Goal: Task Accomplishment & Management: Manage account settings

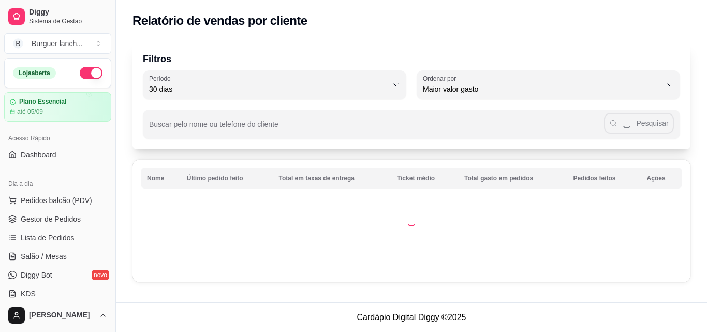
select select "30"
select select "HIGHEST_TOTAL_SPENT_WITH_ORDERS"
click at [52, 199] on span "Pedidos balcão (PDV)" at bounding box center [56, 200] width 71 height 10
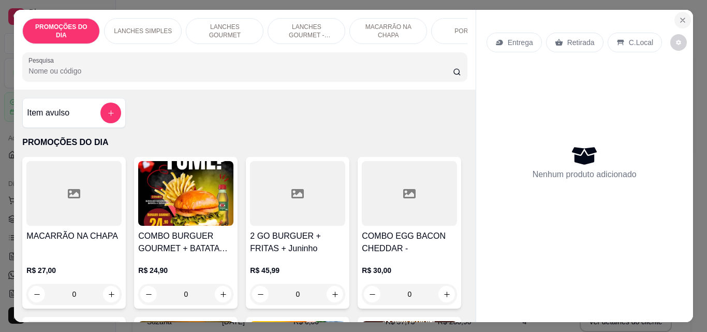
click at [679, 20] on icon "Close" at bounding box center [683, 20] width 8 height 8
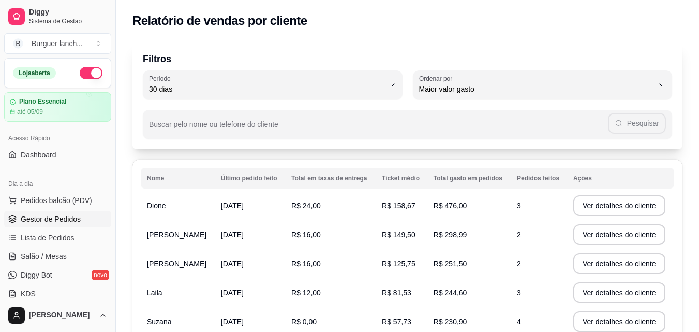
click at [30, 223] on span "Gestor de Pedidos" at bounding box center [51, 219] width 60 height 10
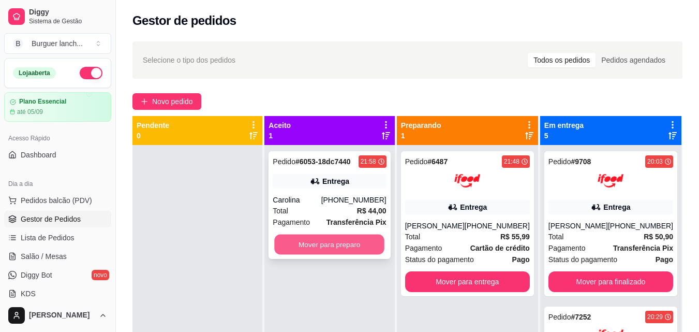
click at [354, 251] on button "Mover para preparo" at bounding box center [330, 244] width 110 height 20
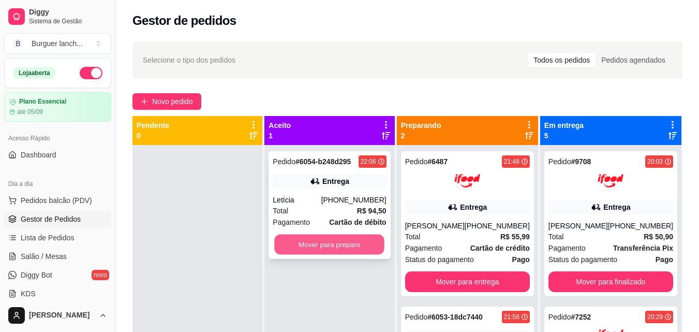
click at [354, 249] on button "Mover para preparo" at bounding box center [330, 244] width 110 height 20
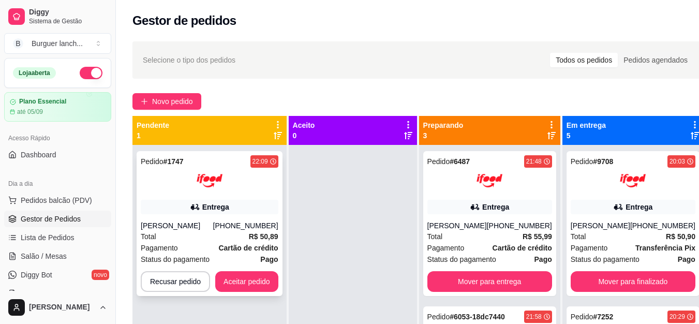
click at [202, 220] on div "Pedido # 1747 22:09 Entrega [PERSON_NAME] [PHONE_NUMBER] Total R$ 50,89 Pagamen…" at bounding box center [210, 223] width 146 height 145
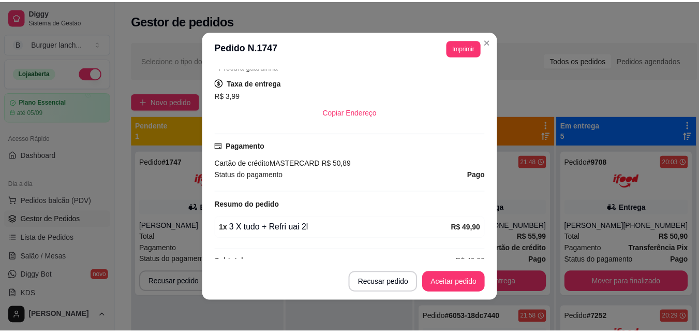
scroll to position [259, 0]
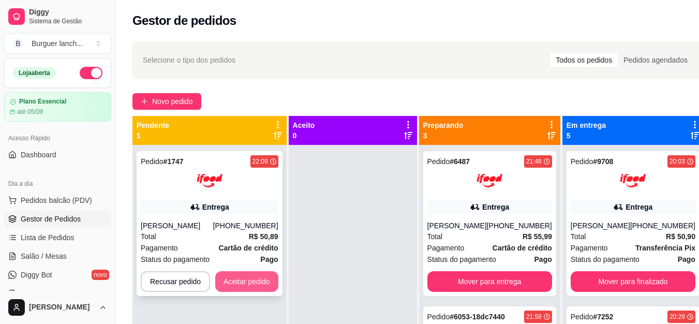
click at [241, 289] on button "Aceitar pedido" at bounding box center [246, 281] width 63 height 21
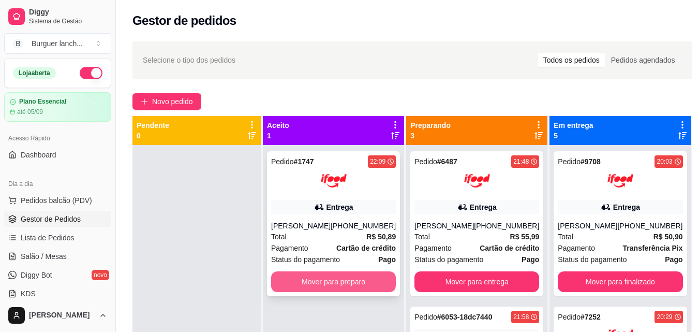
click at [355, 292] on button "Mover para preparo" at bounding box center [333, 281] width 125 height 21
click at [355, 292] on div "Mover para preparo" at bounding box center [333, 281] width 125 height 21
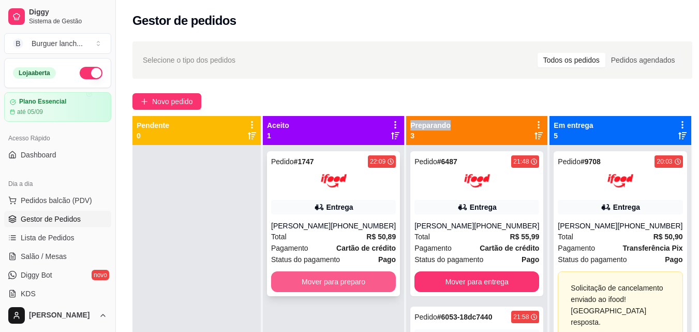
click at [358, 292] on button "Mover para preparo" at bounding box center [333, 281] width 125 height 21
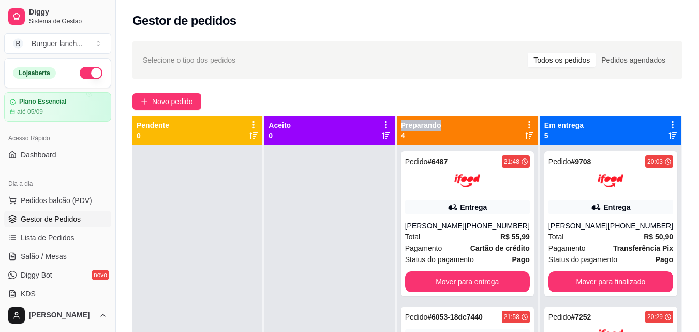
click at [227, 219] on div at bounding box center [197, 311] width 130 height 332
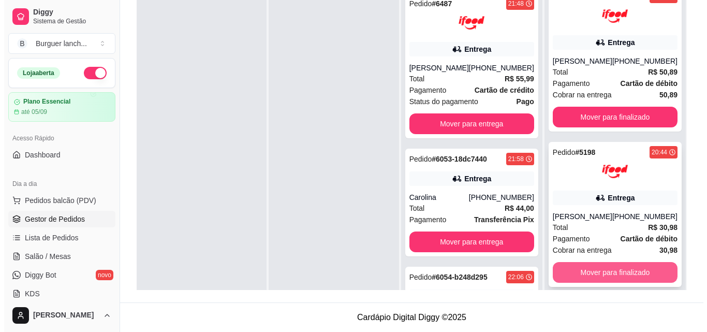
scroll to position [107, 0]
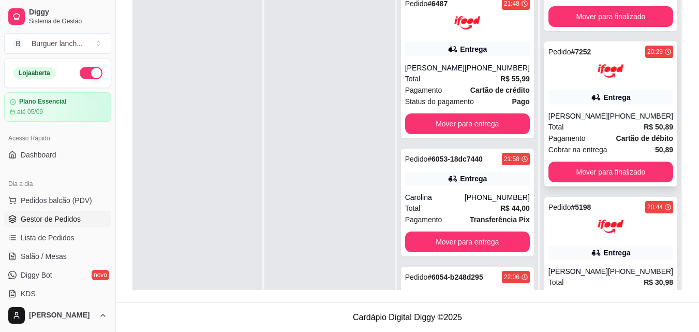
click at [583, 109] on div "Pedido # 7252 20:29 Entrega [PERSON_NAME] [PHONE_NUMBER] Total R$ 50,89 Pagamen…" at bounding box center [610, 113] width 133 height 145
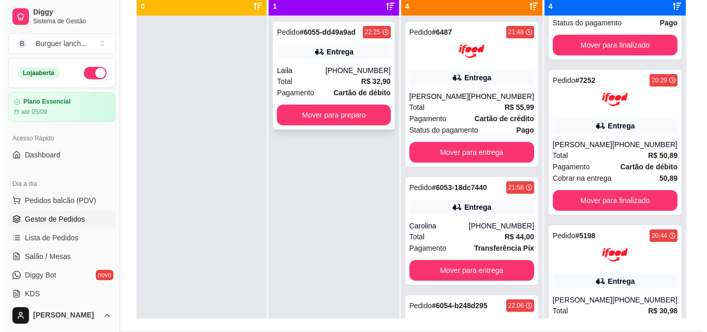
scroll to position [106, 0]
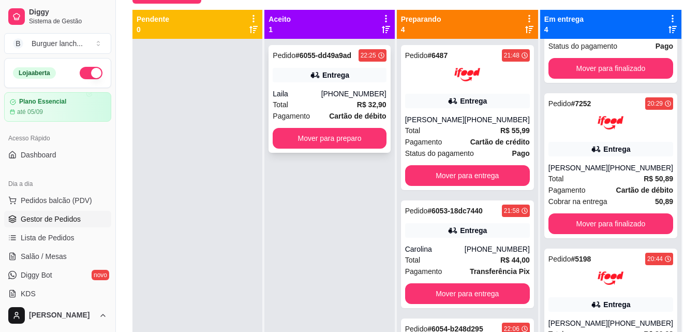
click at [336, 66] on div "Pedido # 6055-dd49a9ad 22:25 Entrega Laila [PHONE_NUMBER] Total R$ 32,90 Pagame…" at bounding box center [330, 99] width 122 height 108
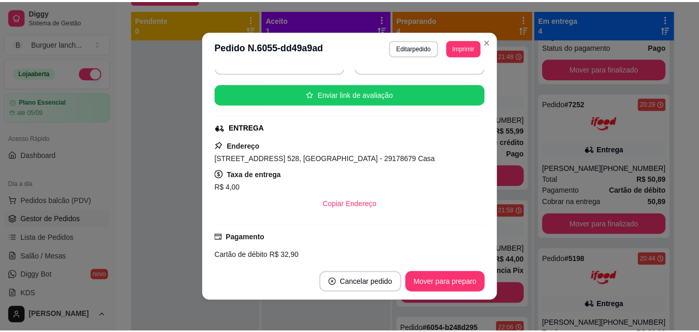
scroll to position [108, 0]
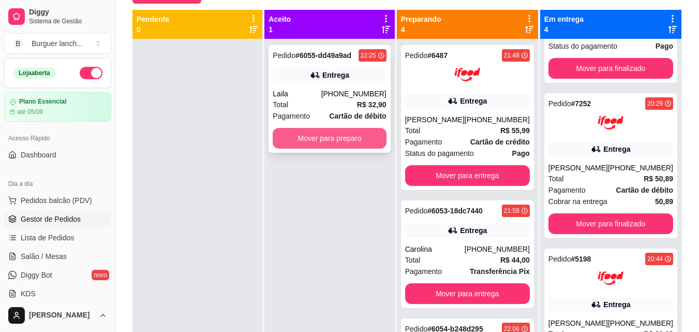
click at [340, 140] on button "Mover para preparo" at bounding box center [329, 138] width 113 height 21
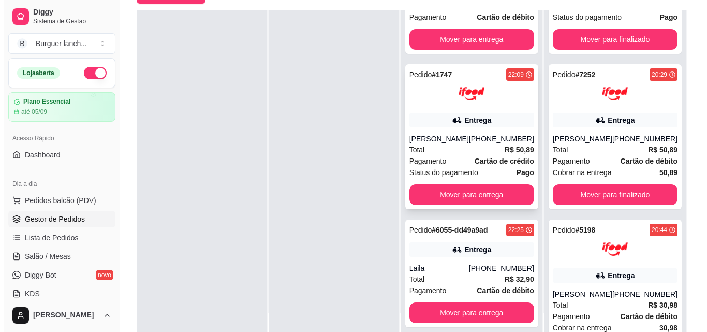
scroll to position [158, 0]
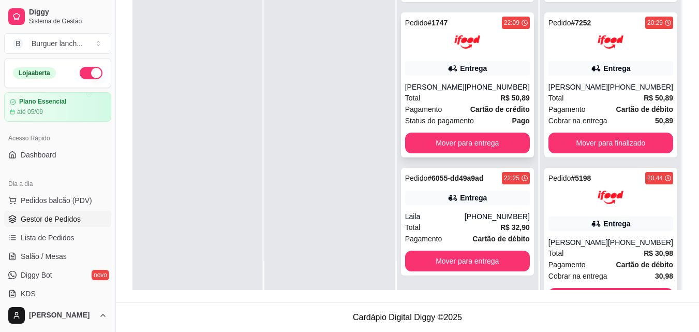
click at [490, 82] on div "[PHONE_NUMBER]" at bounding box center [497, 87] width 65 height 10
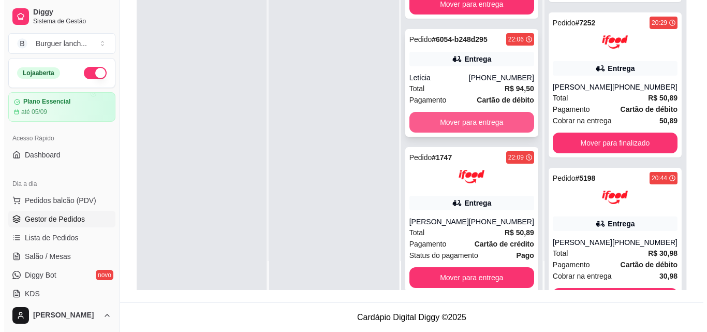
scroll to position [157, 0]
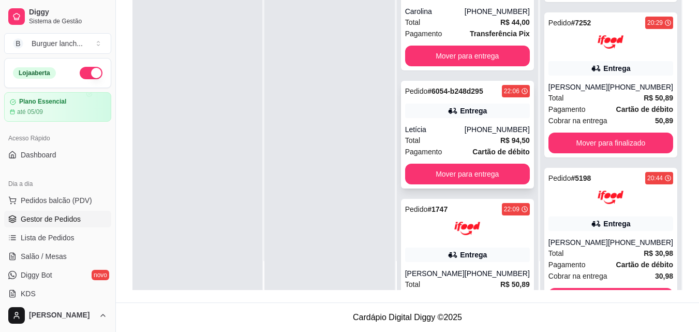
click at [474, 116] on div "Entrega" at bounding box center [473, 111] width 27 height 10
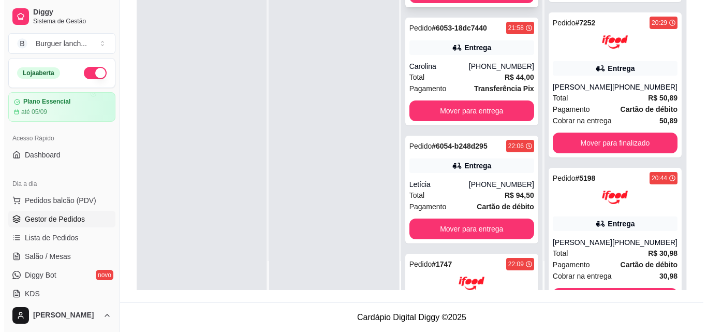
scroll to position [53, 0]
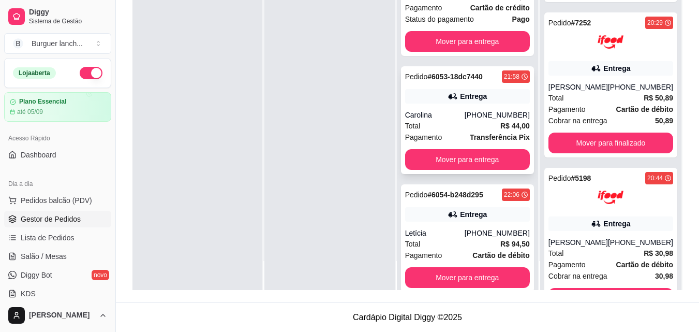
click at [493, 114] on div "Pedido # 6053-18dc7440 21:58 Entrega Carolina [PHONE_NUMBER] Total R$ 44,00 Pag…" at bounding box center [467, 120] width 133 height 108
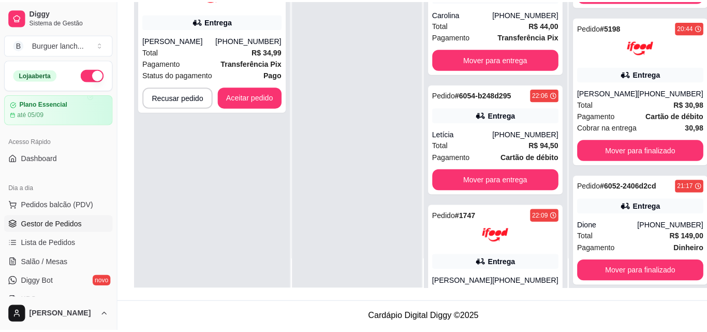
scroll to position [0, 0]
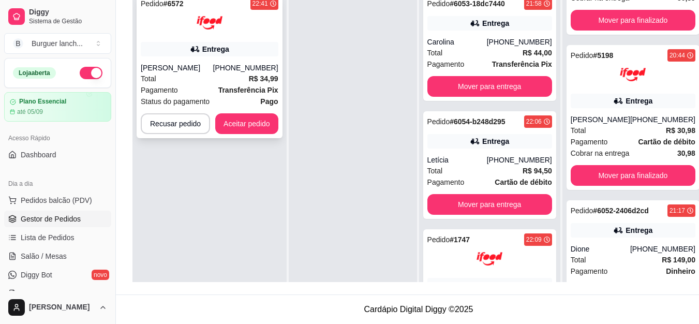
click at [229, 75] on div "Total R$ 34,99" at bounding box center [210, 78] width 138 height 11
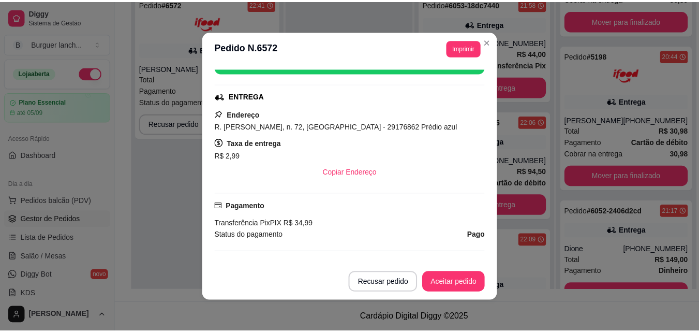
scroll to position [170, 0]
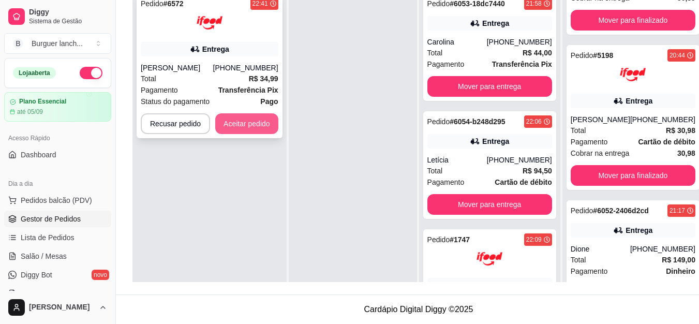
click at [265, 121] on button "Aceitar pedido" at bounding box center [246, 123] width 63 height 21
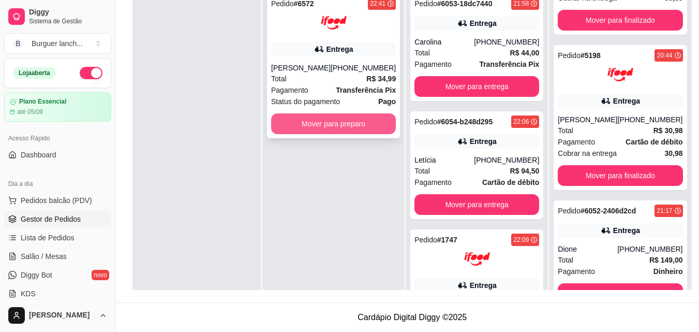
click at [343, 128] on button "Mover para preparo" at bounding box center [333, 123] width 125 height 21
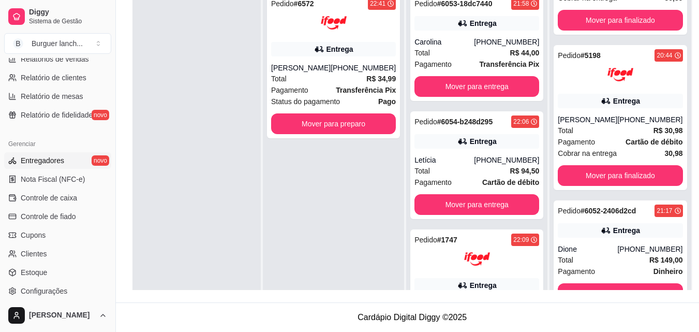
scroll to position [362, 0]
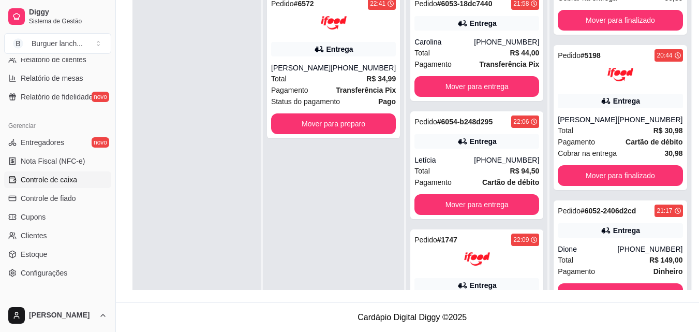
click at [61, 185] on link "Controle de caixa" at bounding box center [57, 179] width 107 height 17
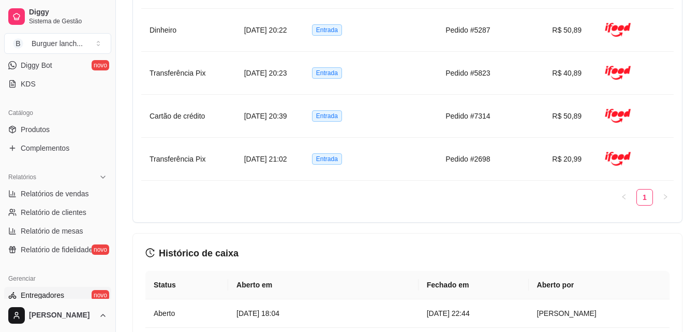
scroll to position [206, 0]
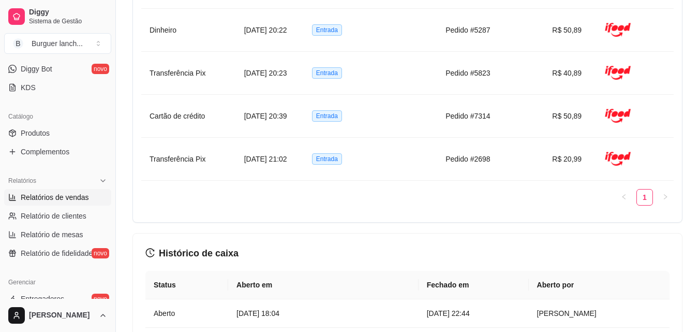
click at [61, 195] on span "Relatórios de vendas" at bounding box center [55, 197] width 68 height 10
select select "ALL"
select select "0"
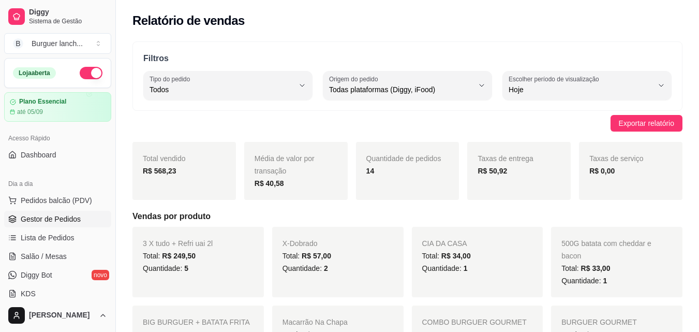
click at [50, 215] on span "Gestor de Pedidos" at bounding box center [51, 219] width 60 height 10
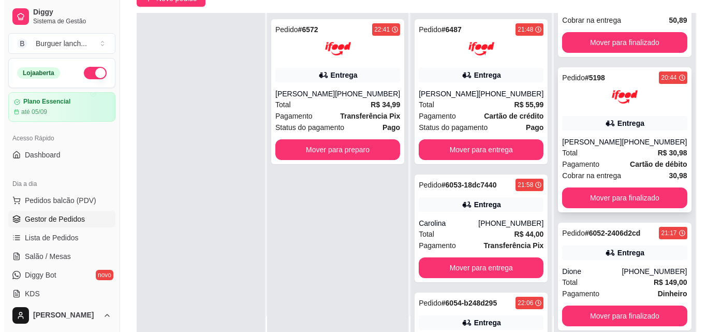
scroll to position [104, 0]
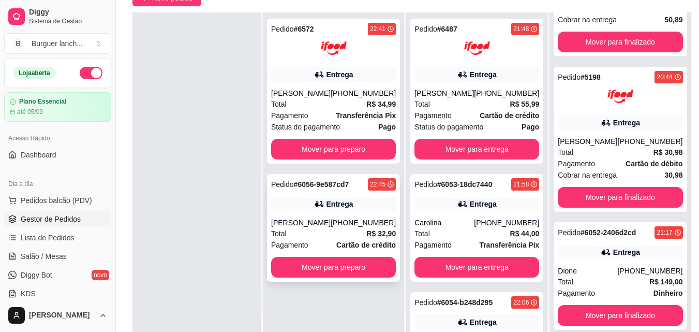
click at [370, 206] on div "Entrega" at bounding box center [333, 204] width 125 height 14
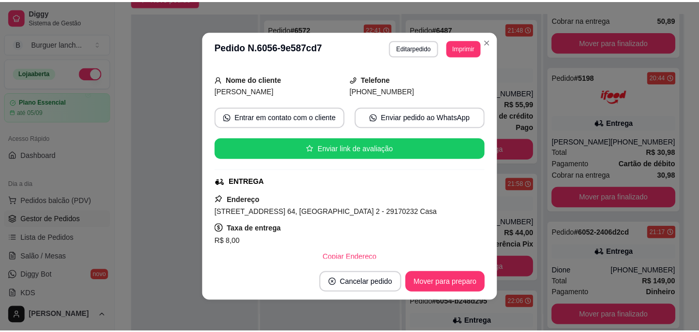
scroll to position [155, 0]
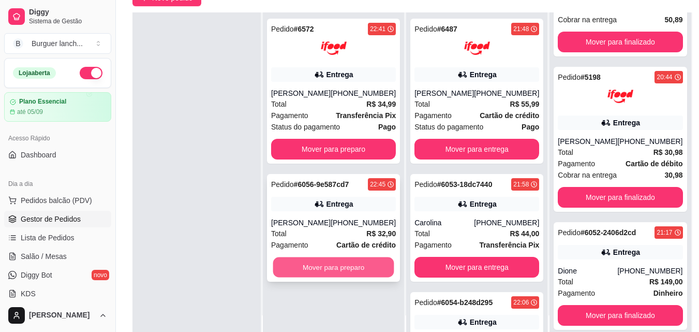
click at [299, 266] on button "Mover para preparo" at bounding box center [333, 267] width 121 height 20
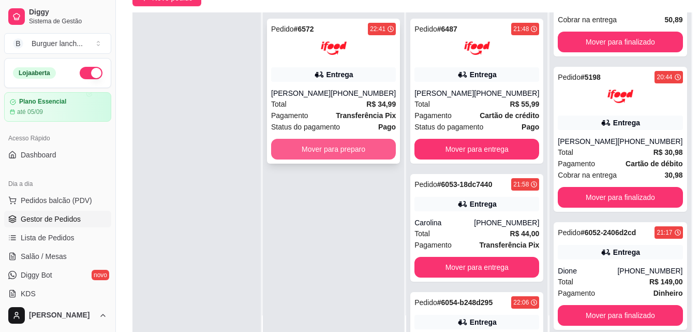
click at [351, 152] on button "Mover para preparo" at bounding box center [333, 149] width 125 height 21
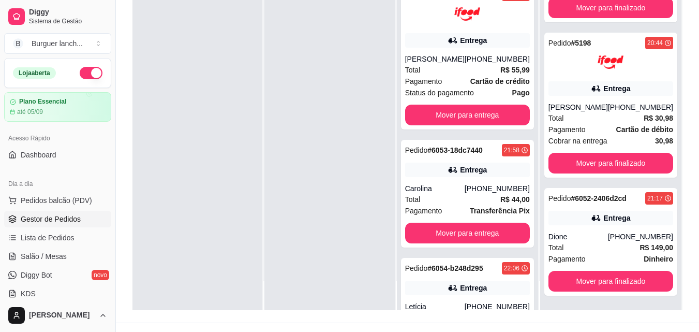
scroll to position [158, 0]
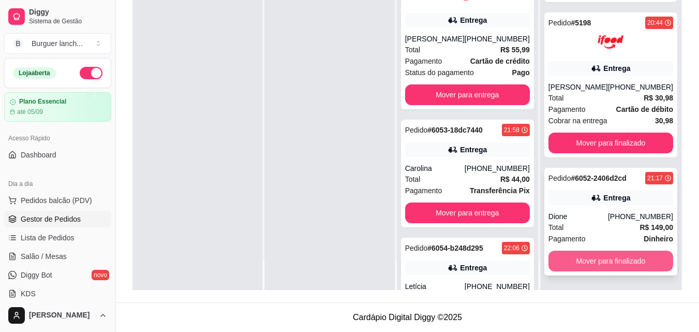
click at [611, 265] on button "Mover para finalizado" at bounding box center [611, 261] width 125 height 21
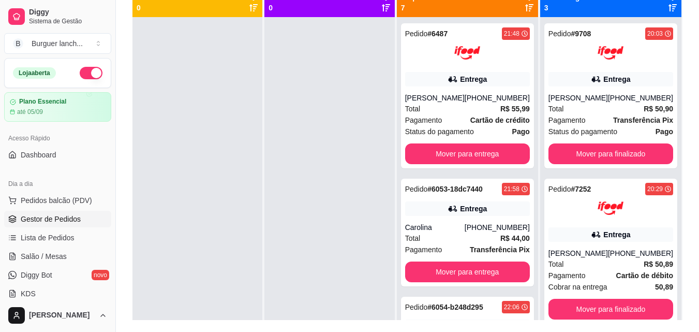
scroll to position [0, 0]
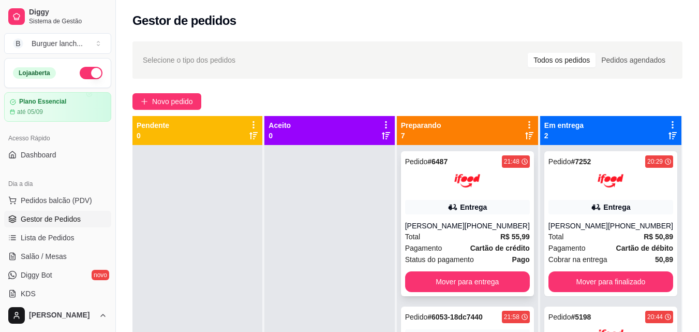
click at [451, 203] on icon at bounding box center [453, 207] width 10 height 10
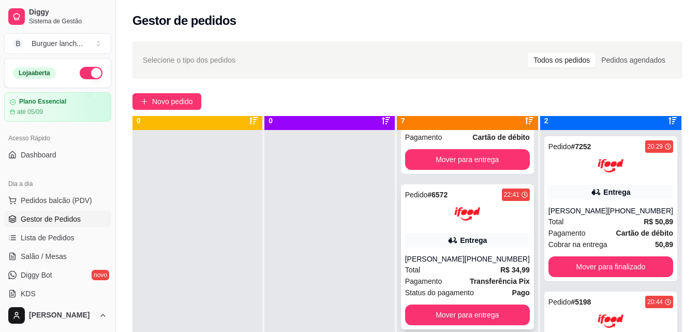
scroll to position [29, 0]
